Goal: Browse casually: Explore the website without a specific task or goal

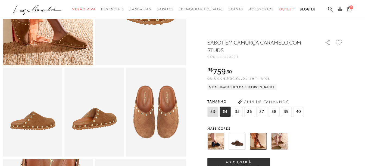
scroll to position [138, 0]
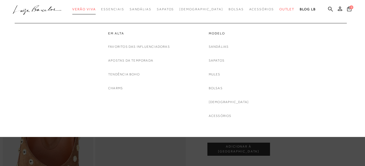
click at [96, 11] on span "Verão Viva" at bounding box center [83, 9] width 23 height 4
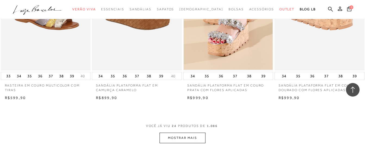
scroll to position [1006, 0]
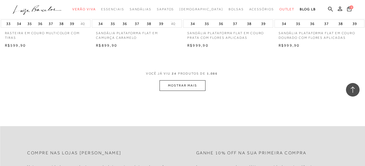
click at [172, 84] on button "MOSTRAR MAIS" at bounding box center [183, 85] width 46 height 11
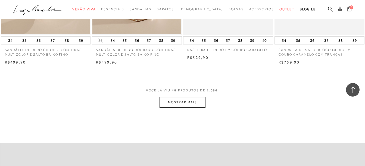
scroll to position [2012, 0]
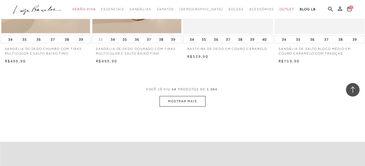
click at [187, 103] on button "MOSTRAR MAIS" at bounding box center [183, 101] width 46 height 11
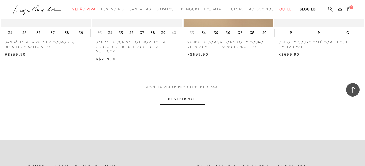
scroll to position [3045, 0]
click at [184, 99] on button "MOSTRAR MAIS" at bounding box center [183, 99] width 46 height 11
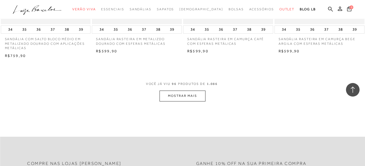
scroll to position [4106, 0]
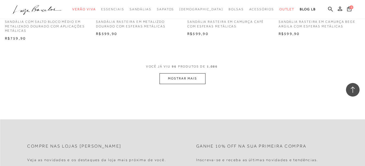
click at [181, 78] on button "MOSTRAR MAIS" at bounding box center [183, 78] width 46 height 11
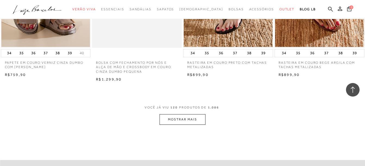
scroll to position [5139, 0]
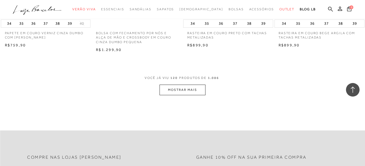
click at [184, 89] on button "MOSTRAR MAIS" at bounding box center [183, 90] width 46 height 11
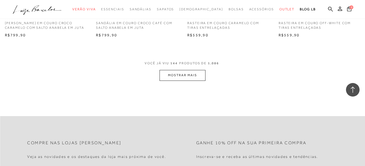
scroll to position [6200, 0]
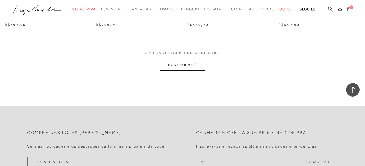
click at [182, 64] on button "MOSTRAR MAIS" at bounding box center [183, 65] width 46 height 11
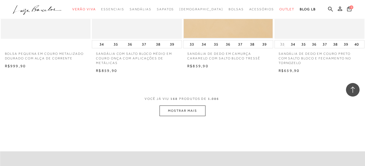
scroll to position [7233, 0]
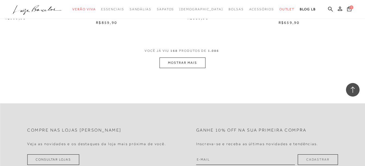
click at [177, 58] on button "MOSTRAR MAIS" at bounding box center [183, 63] width 46 height 11
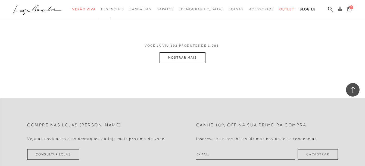
scroll to position [8281, 0]
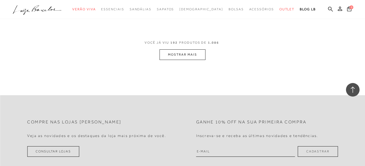
click at [184, 51] on button "MOSTRAR MAIS" at bounding box center [183, 54] width 46 height 11
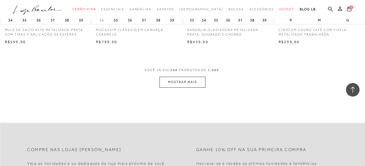
scroll to position [12377, 0]
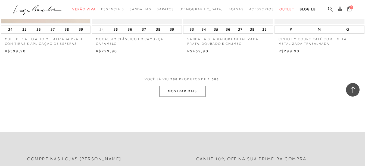
click at [184, 86] on button "MOSTRAR MAIS" at bounding box center [183, 91] width 46 height 11
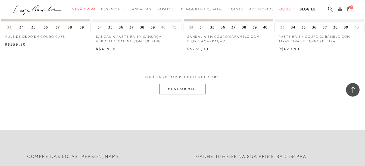
scroll to position [13408, 0]
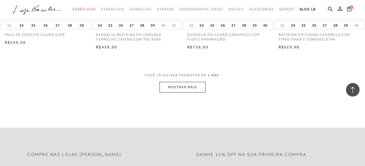
click at [182, 82] on button "MOSTRAR MAIS" at bounding box center [183, 87] width 46 height 11
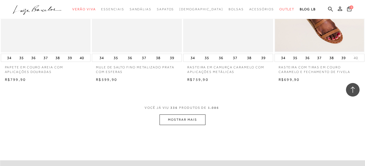
scroll to position [14414, 0]
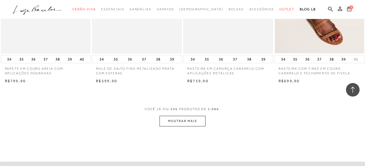
click at [174, 116] on button "MOSTRAR MAIS" at bounding box center [183, 121] width 46 height 11
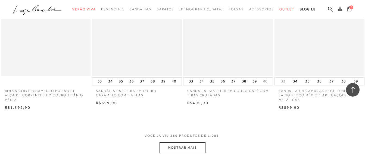
scroll to position [15475, 0]
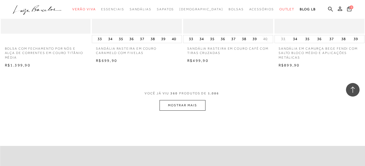
click at [181, 100] on button "MOSTRAR MAIS" at bounding box center [183, 105] width 46 height 11
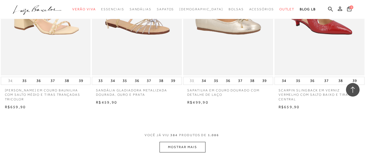
scroll to position [16535, 0]
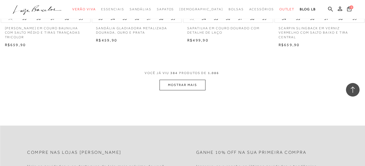
click at [174, 80] on button "MOSTRAR MAIS" at bounding box center [183, 85] width 46 height 11
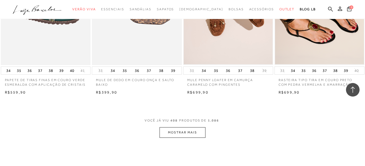
scroll to position [17541, 0]
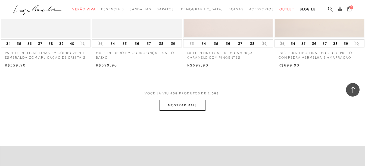
click at [178, 100] on button "MOSTRAR MAIS" at bounding box center [183, 105] width 46 height 11
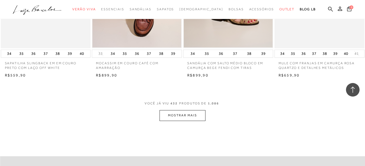
scroll to position [18589, 0]
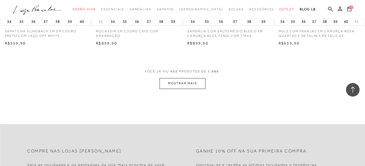
click at [188, 78] on button "MOSTRAR MAIS" at bounding box center [183, 83] width 46 height 11
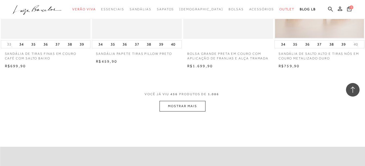
scroll to position [19598, 0]
click at [179, 101] on button "MOSTRAR MAIS" at bounding box center [183, 106] width 46 height 11
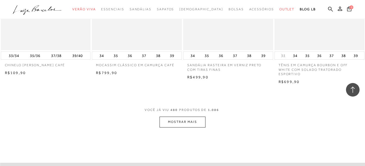
scroll to position [20621, 0]
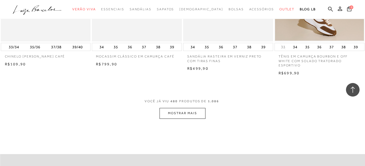
click at [188, 108] on button "MOSTRAR MAIS" at bounding box center [183, 113] width 46 height 11
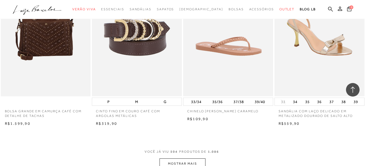
scroll to position [21627, 0]
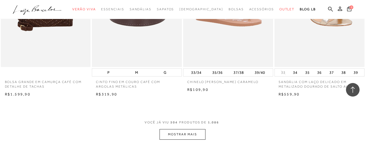
click at [181, 129] on button "MOSTRAR MAIS" at bounding box center [183, 134] width 46 height 11
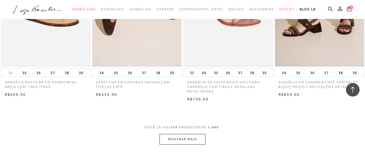
scroll to position [22693, 0]
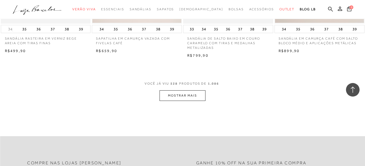
click at [185, 91] on button "MOSTRAR MAIS" at bounding box center [183, 96] width 46 height 11
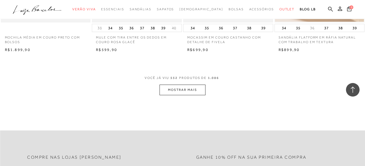
scroll to position [23781, 0]
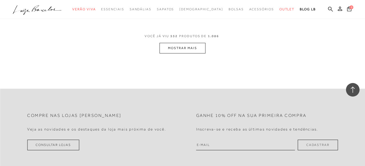
click at [185, 43] on button "MOSTRAR MAIS" at bounding box center [183, 48] width 46 height 11
click at [185, 39] on div "Loading..." at bounding box center [182, 83] width 365 height 166
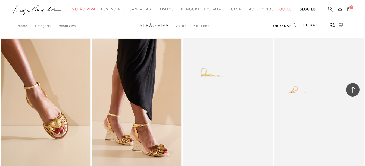
scroll to position [1168, 0]
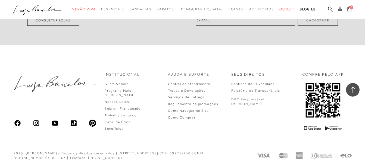
click at [54, 1] on div at bounding box center [182, 9] width 365 height 19
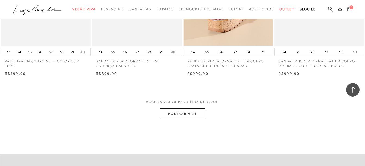
scroll to position [978, 0]
click at [183, 113] on button "MOSTRAR MAIS" at bounding box center [183, 113] width 46 height 11
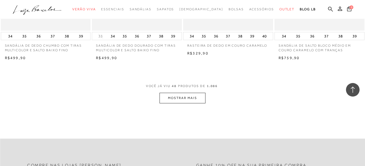
scroll to position [2039, 0]
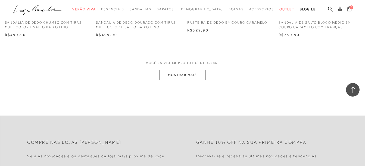
click at [186, 74] on button "MOSTRAR MAIS" at bounding box center [183, 75] width 46 height 11
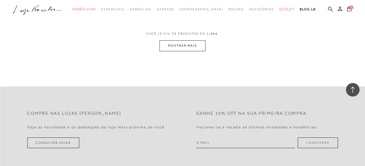
scroll to position [3099, 0]
click at [175, 46] on button "MOSTRAR MAIS" at bounding box center [183, 45] width 46 height 11
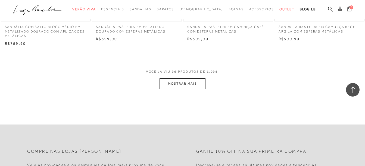
scroll to position [4105, 0]
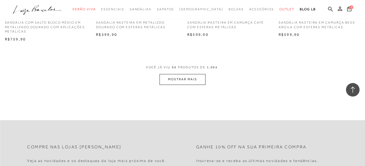
click at [180, 79] on button "MOSTRAR MAIS" at bounding box center [183, 79] width 46 height 11
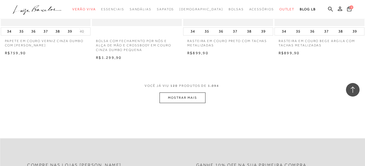
scroll to position [5138, 0]
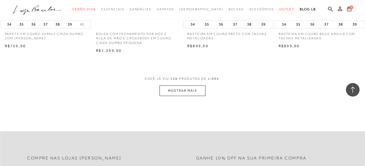
click at [175, 92] on button "MOSTRAR MAIS" at bounding box center [183, 91] width 46 height 11
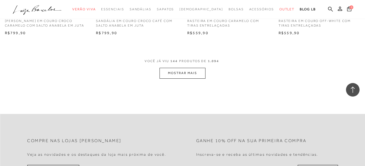
scroll to position [6199, 0]
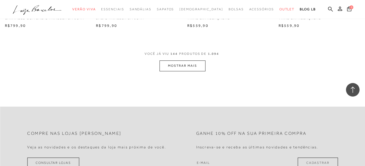
click at [176, 65] on button "MOSTRAR MAIS" at bounding box center [183, 66] width 46 height 11
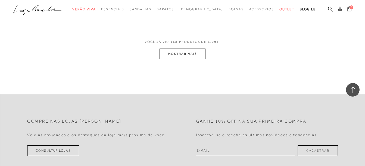
scroll to position [7247, 0]
click at [176, 49] on button "MOSTRAR MAIS" at bounding box center [183, 53] width 46 height 11
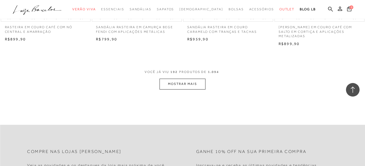
scroll to position [8280, 0]
